Goal: Task Accomplishment & Management: Use online tool/utility

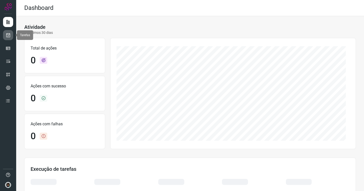
click at [7, 36] on icon at bounding box center [8, 35] width 5 height 5
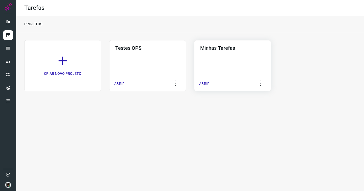
click at [235, 54] on div "Minhas Tarefas ABRIR" at bounding box center [232, 65] width 77 height 51
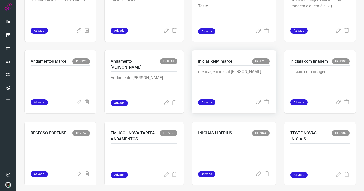
scroll to position [226, 0]
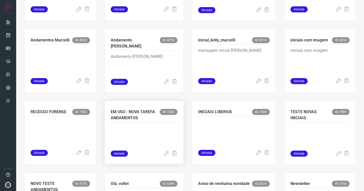
click at [148, 117] on p "EM USO - NOVA TAREFA ANDAMENTOS" at bounding box center [135, 115] width 49 height 12
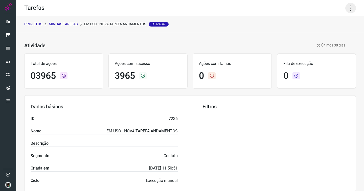
click at [346, 6] on icon at bounding box center [350, 8] width 11 height 11
click at [324, 34] on li "Executar" at bounding box center [328, 33] width 46 height 8
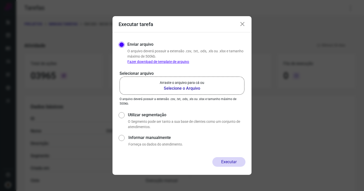
click at [182, 85] on p "Arraste o arquivo para cá ou" at bounding box center [182, 82] width 44 height 5
click at [0, 0] on input "Arraste o arquivo para cá ou Selecione o Arquivo" at bounding box center [0, 0] width 0 height 0
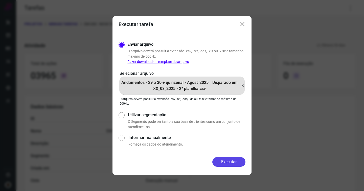
click at [222, 160] on button "Executar" at bounding box center [228, 162] width 33 height 10
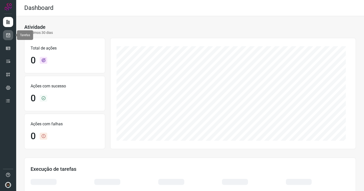
click at [10, 34] on icon at bounding box center [8, 35] width 5 height 5
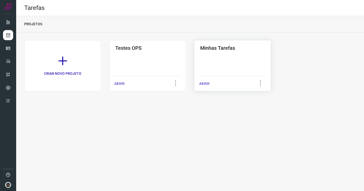
click at [226, 50] on h3 "Minhas Tarefas" at bounding box center [232, 48] width 65 height 6
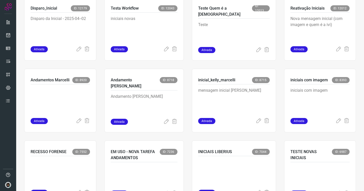
scroll to position [206, 0]
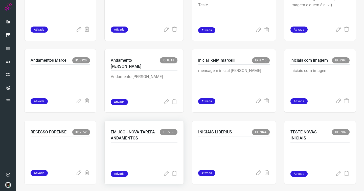
click at [145, 149] on p at bounding box center [144, 157] width 67 height 25
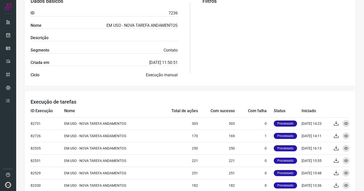
scroll to position [106, 0]
